Goal: Information Seeking & Learning: Learn about a topic

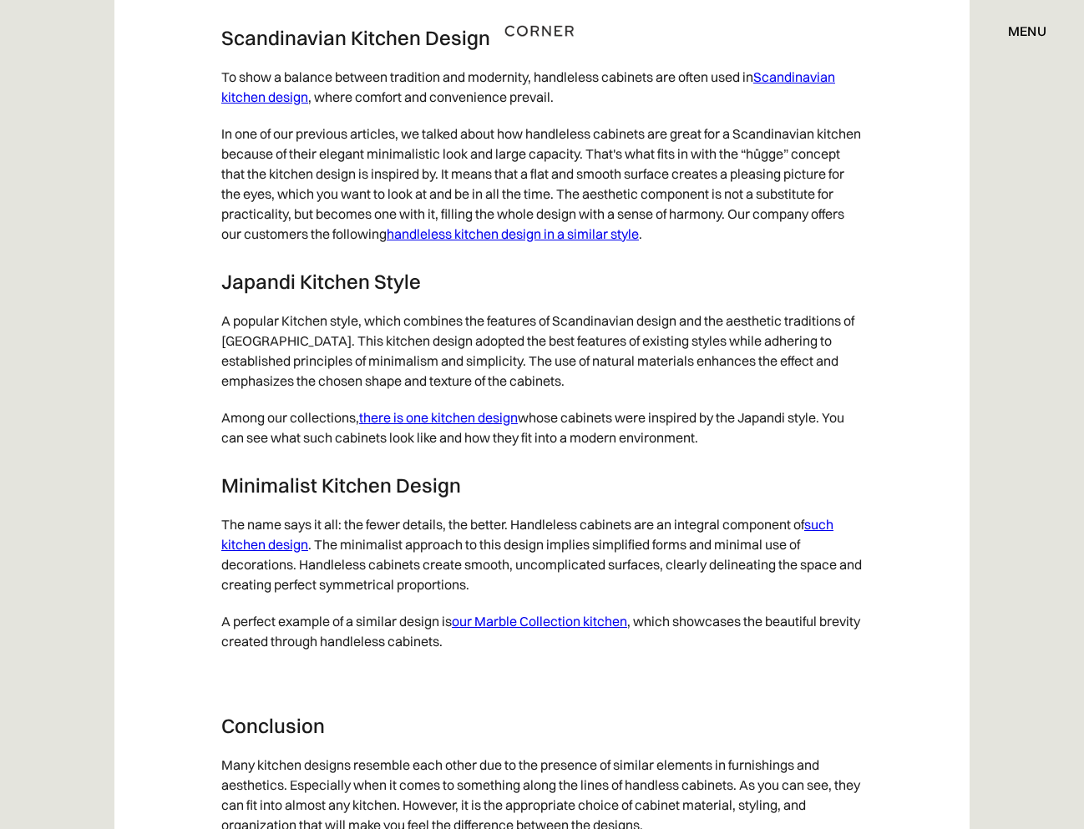
scroll to position [8434, 0]
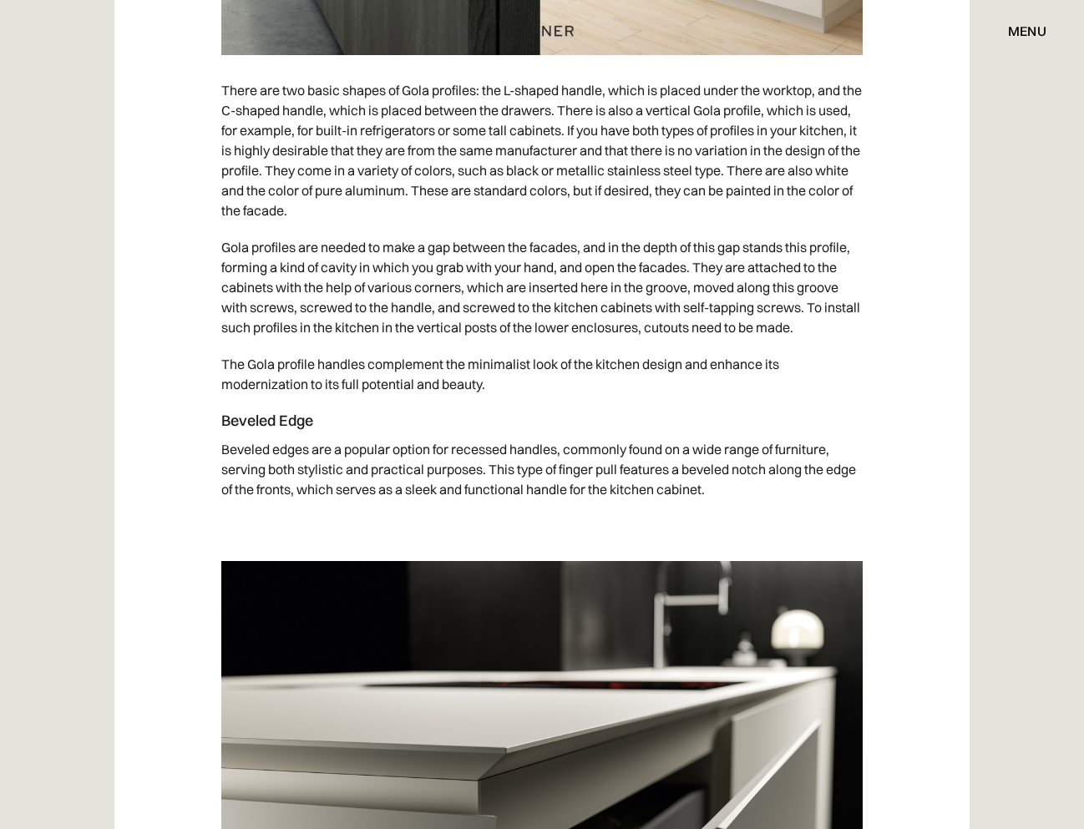
drag, startPoint x: 416, startPoint y: 230, endPoint x: 397, endPoint y: 87, distance: 144.1
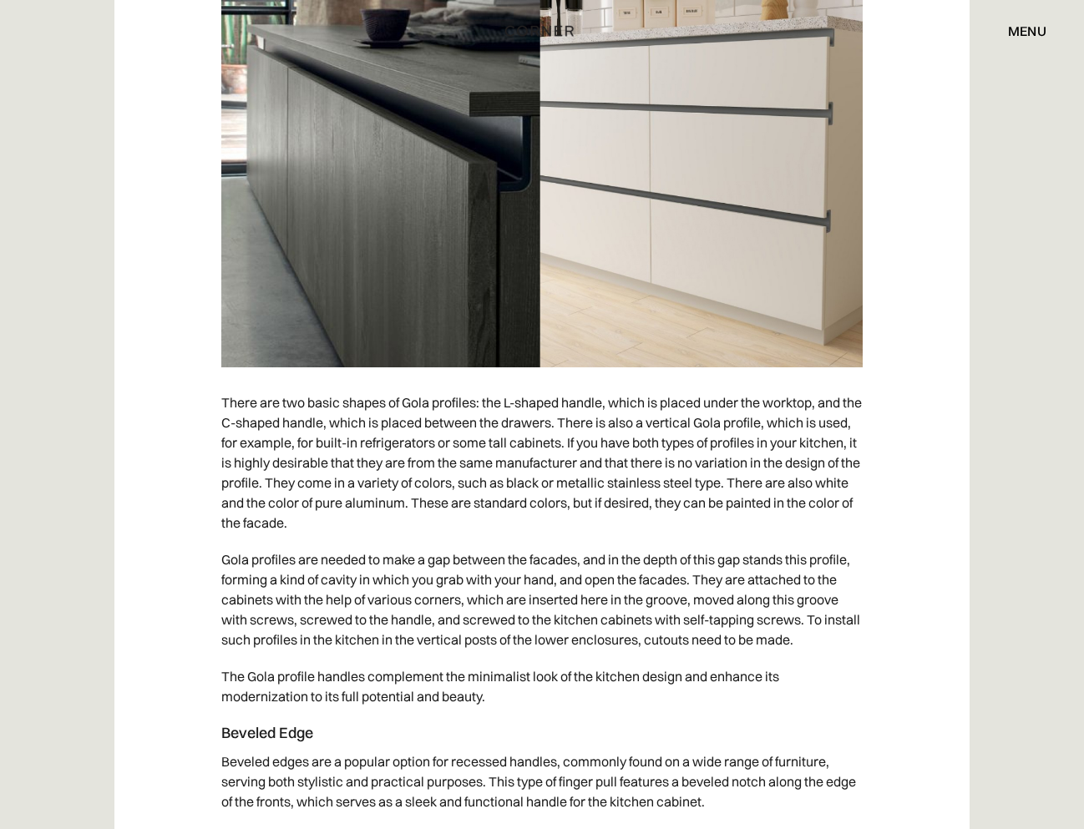
scroll to position [6216, 0]
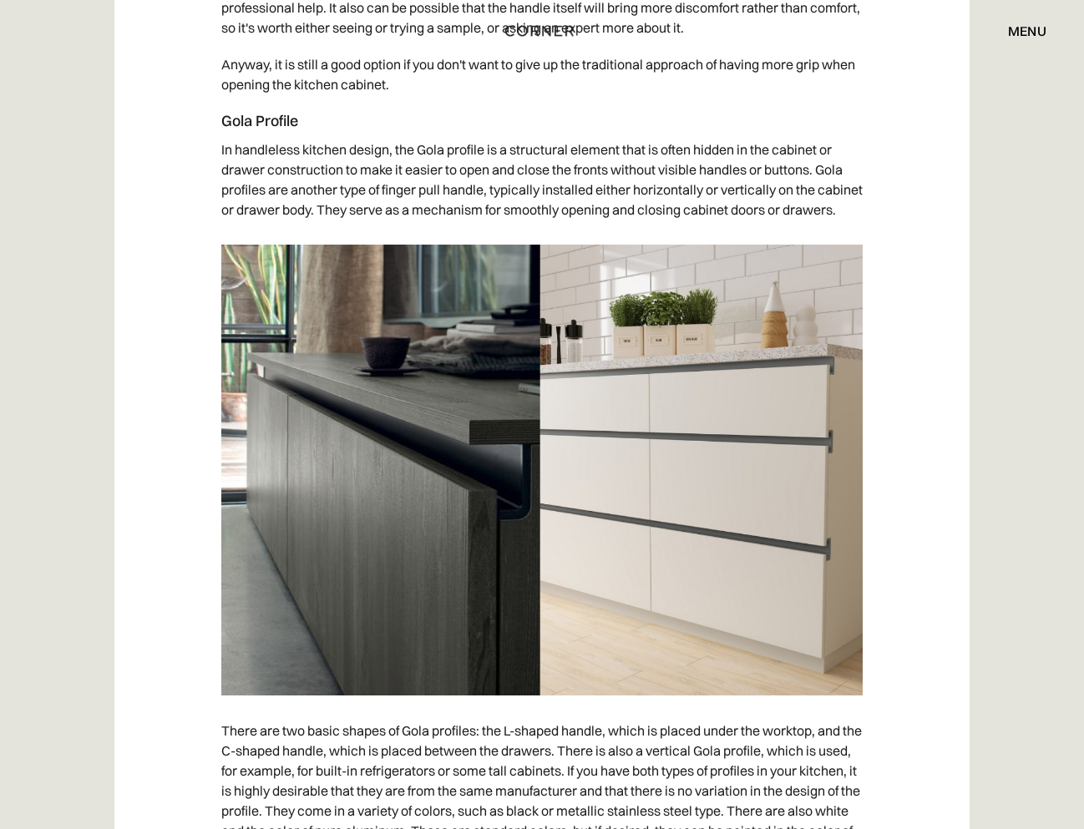
click at [232, 119] on h4 "Gola Profile" at bounding box center [541, 121] width 641 height 20
click at [237, 120] on h4 "Gola Profile" at bounding box center [541, 121] width 641 height 20
drag, startPoint x: 212, startPoint y: 124, endPoint x: 289, endPoint y: 128, distance: 76.9
click at [322, 121] on h4 "Gola Profile" at bounding box center [541, 121] width 641 height 20
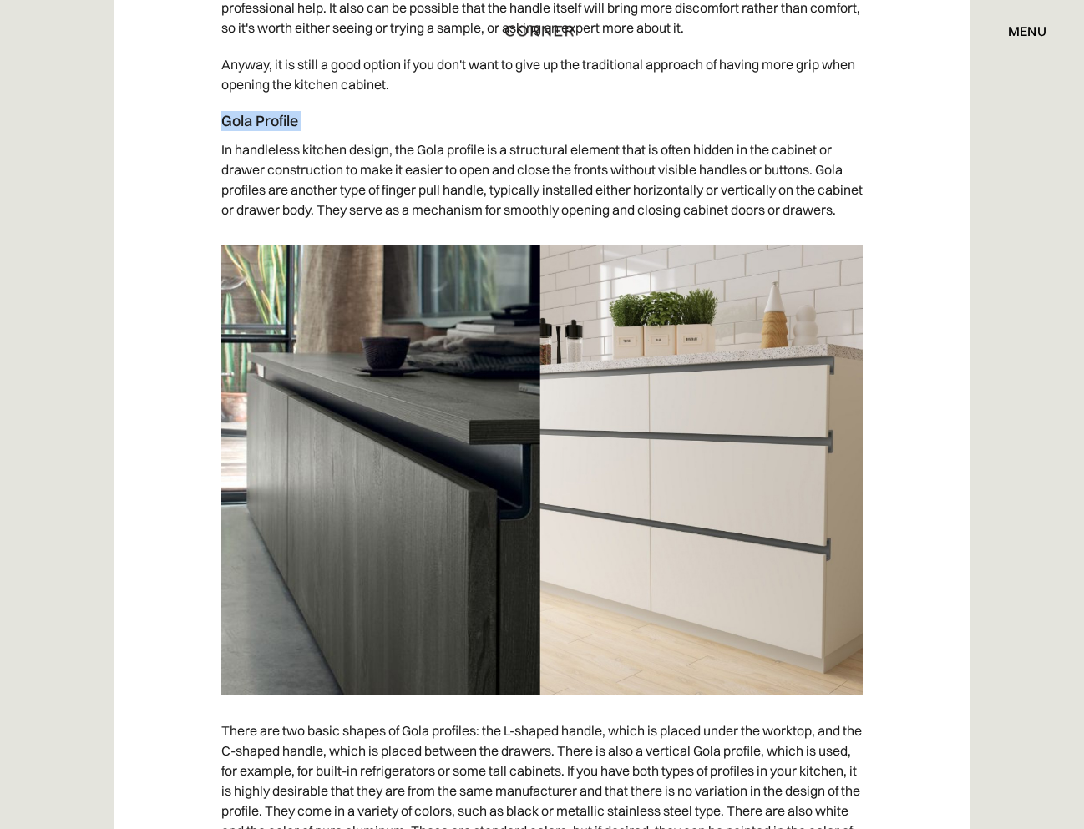
drag, startPoint x: 322, startPoint y: 121, endPoint x: 199, endPoint y: 119, distance: 122.8
copy h4 "Gola Profile"
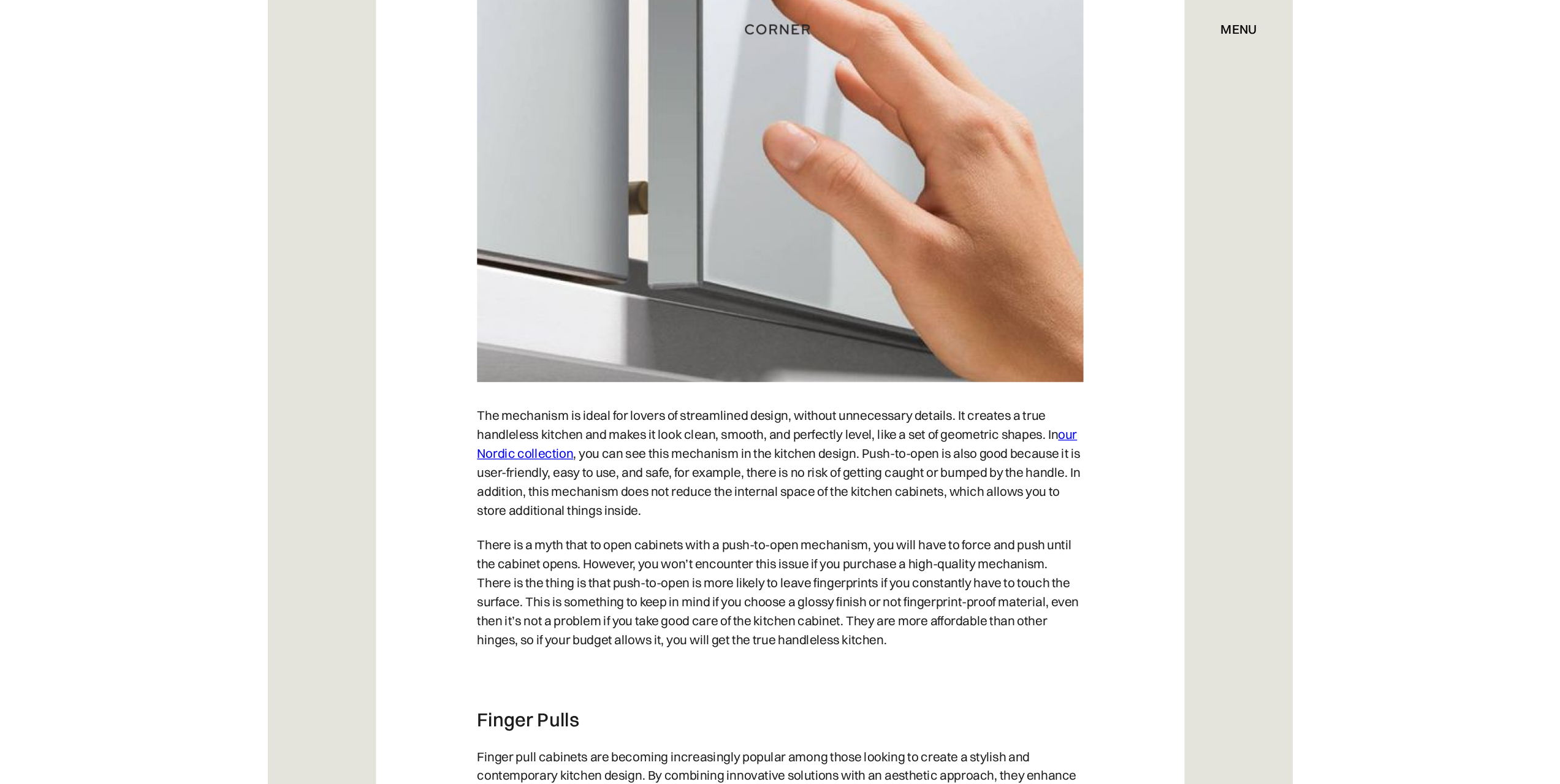
scroll to position [0, 0]
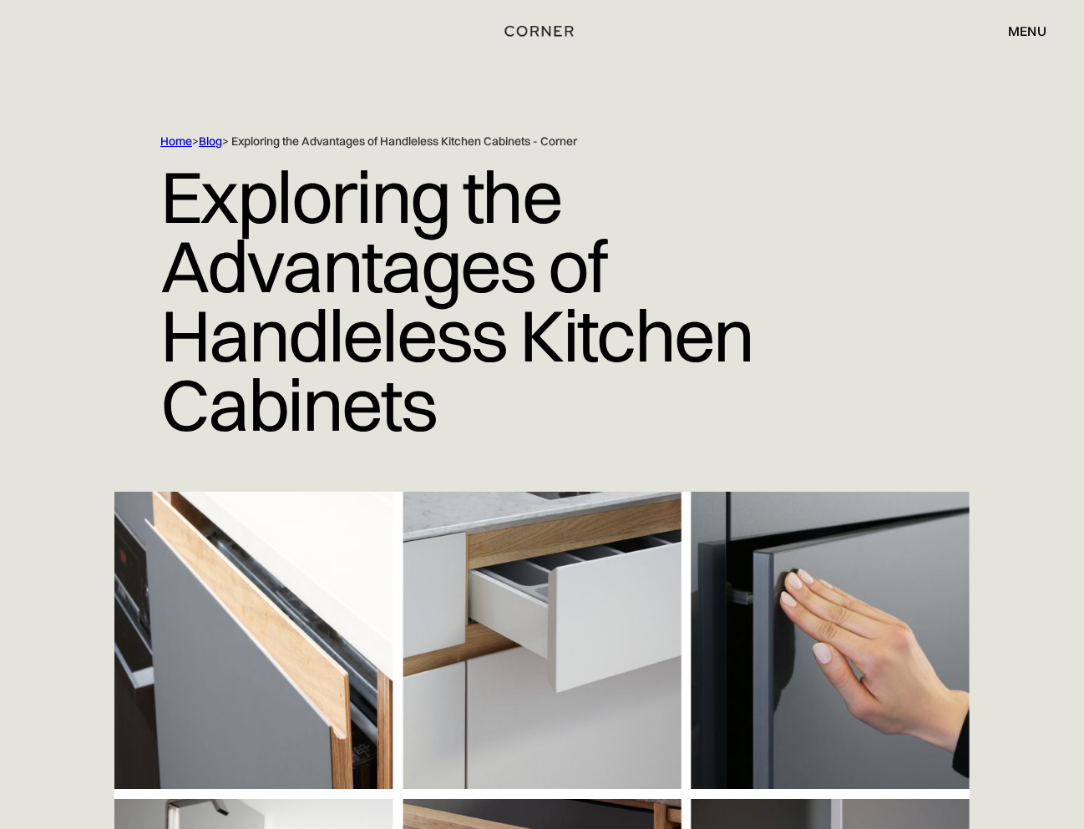
drag, startPoint x: 505, startPoint y: -25, endPoint x: 469, endPoint y: -194, distance: 172.5
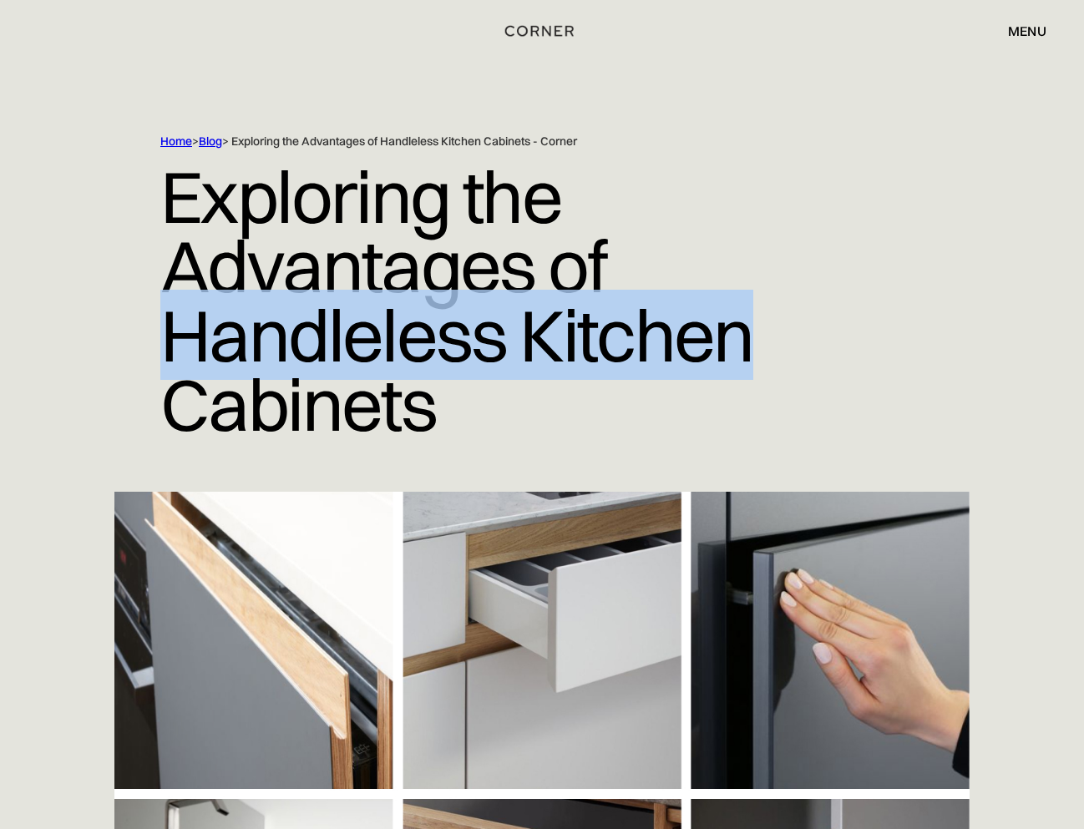
drag, startPoint x: 158, startPoint y: 342, endPoint x: 851, endPoint y: 309, distance: 693.9
click at [851, 309] on div "Home > Blog > Exploring the Advantages of Handleless Kitchen Cabinets - Corner …" at bounding box center [541, 313] width 977 height 358
copy h1 "Handleless Kitchen"
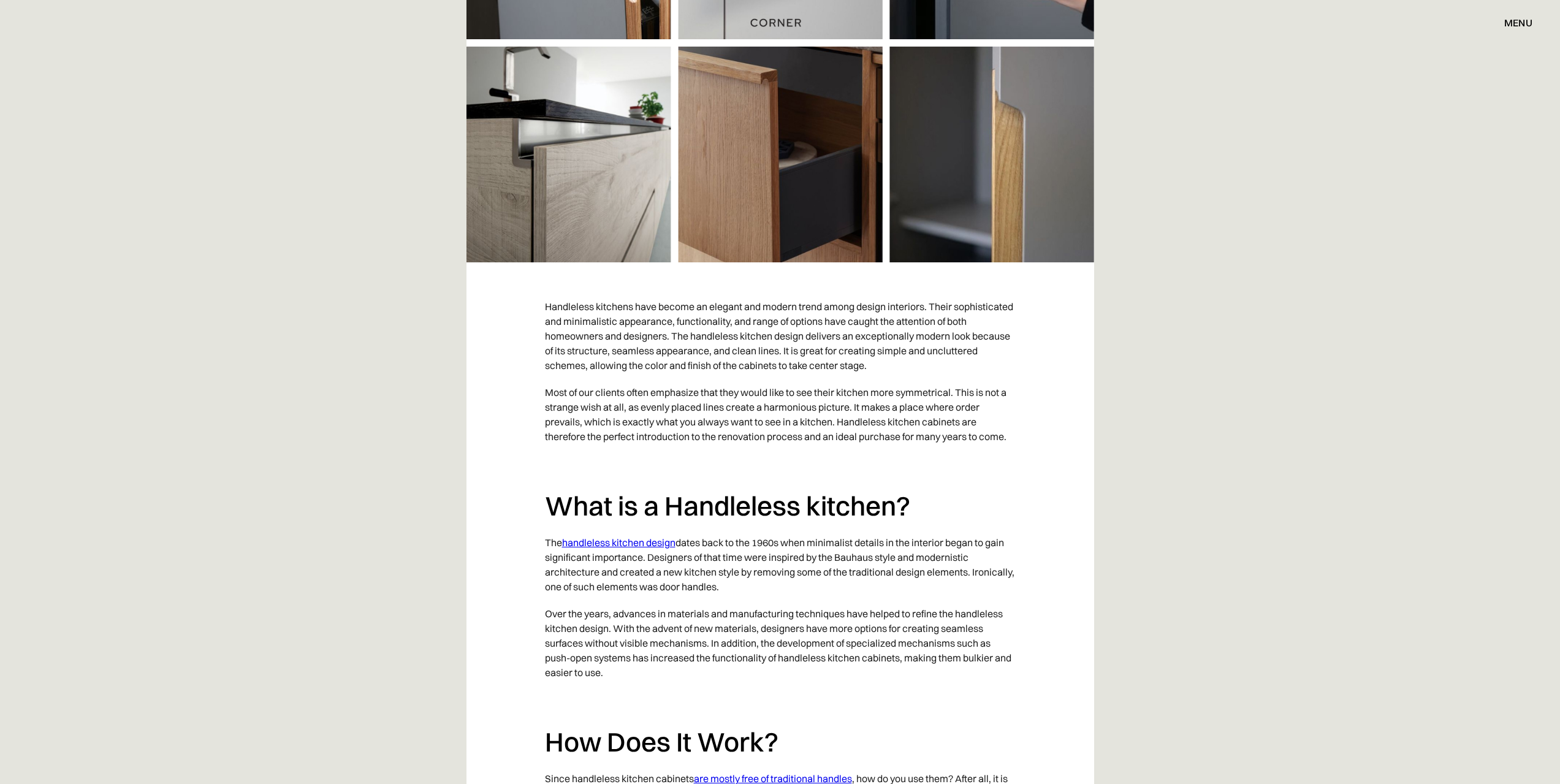
scroll to position [490, 0]
